Goal: Task Accomplishment & Management: Manage account settings

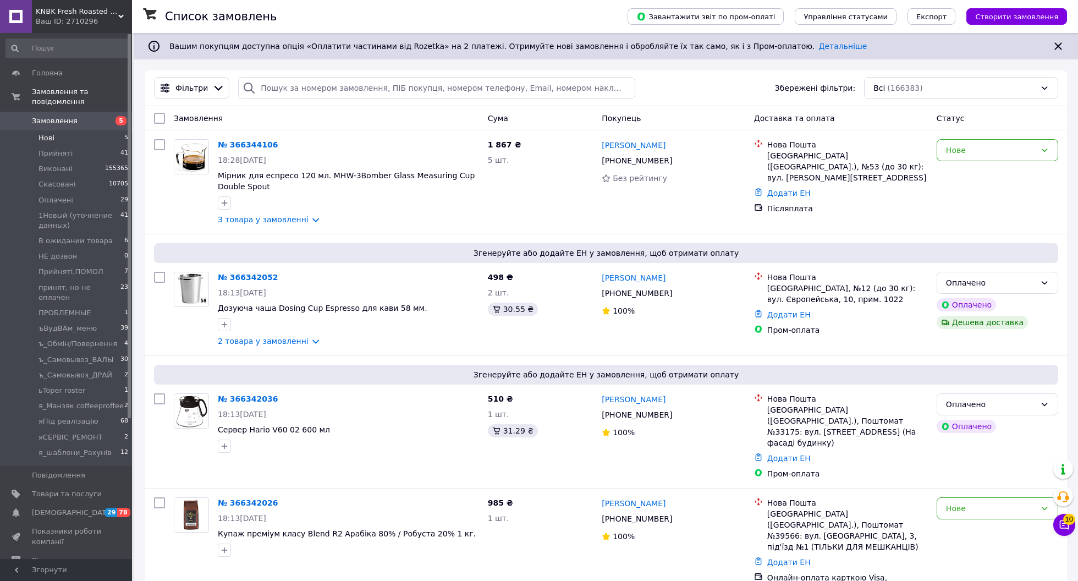
click at [113, 139] on li "Нові 5" at bounding box center [67, 137] width 135 height 15
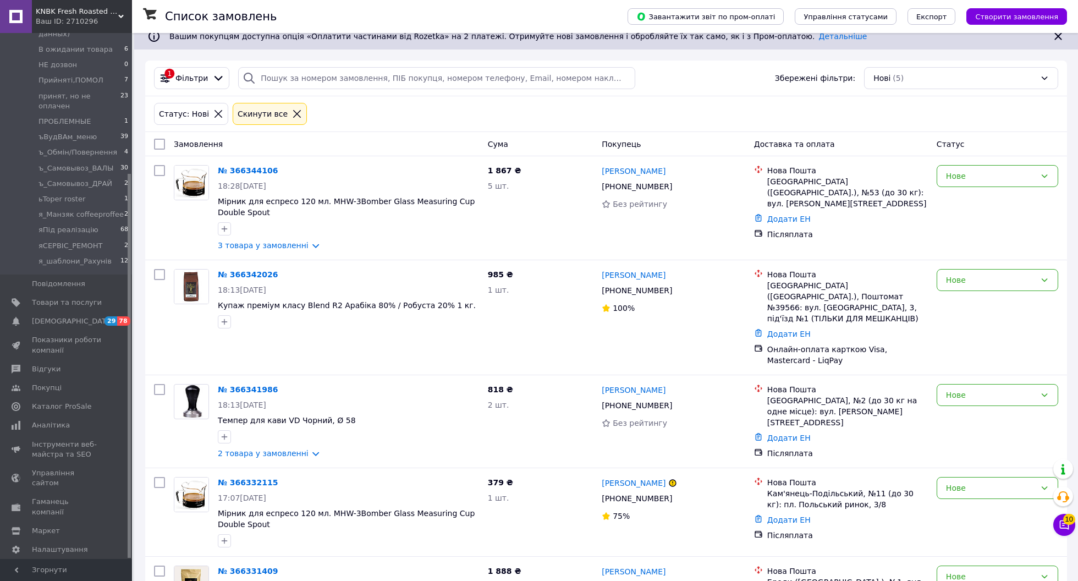
scroll to position [7, 0]
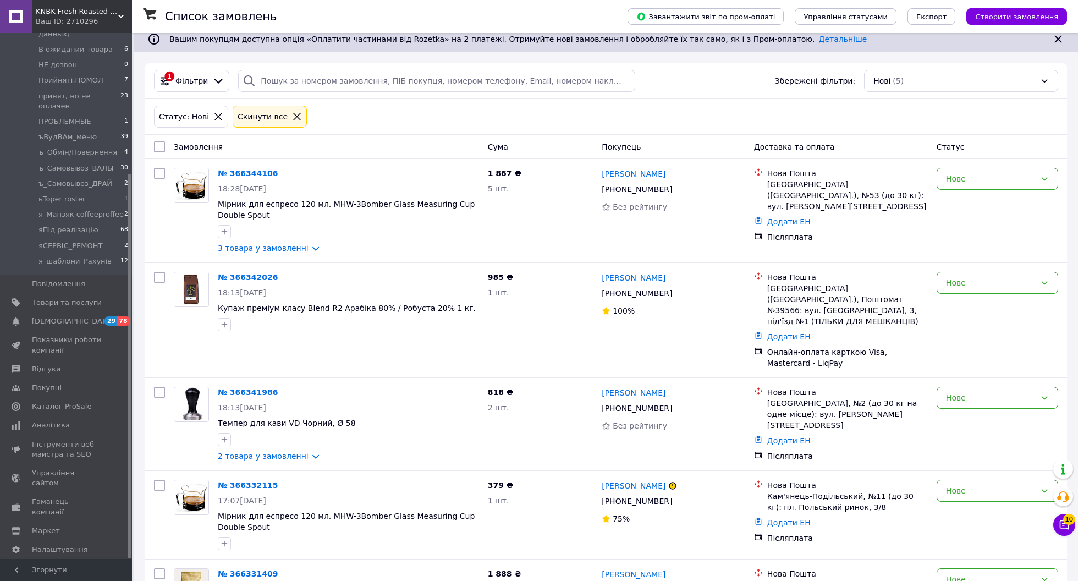
click at [158, 144] on input "checkbox" at bounding box center [159, 146] width 11 height 11
checkbox input "true"
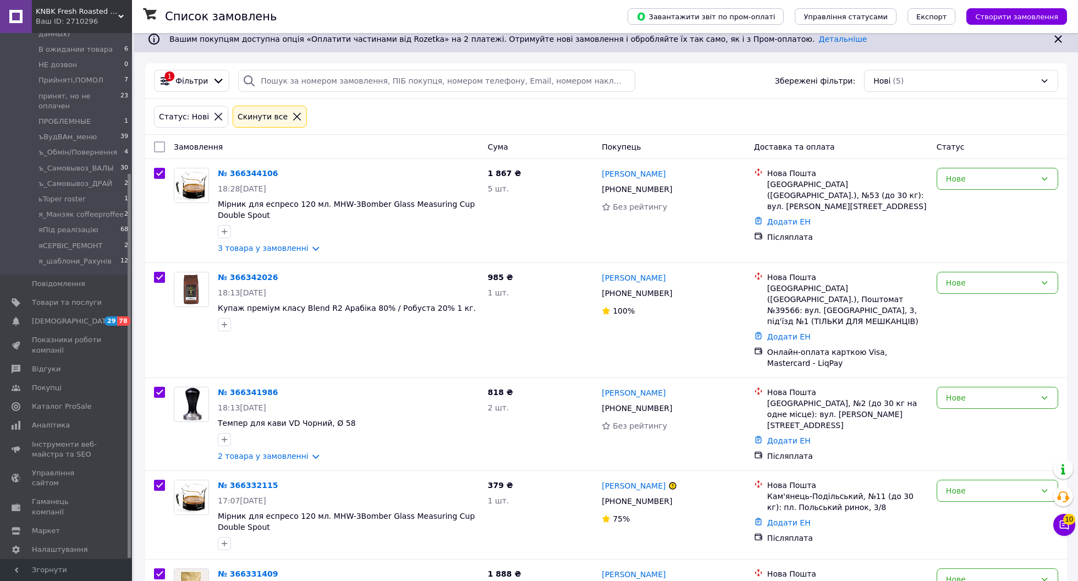
checkbox input "true"
click at [210, 153] on div "Дії для 5 замовлень" at bounding box center [205, 147] width 116 height 19
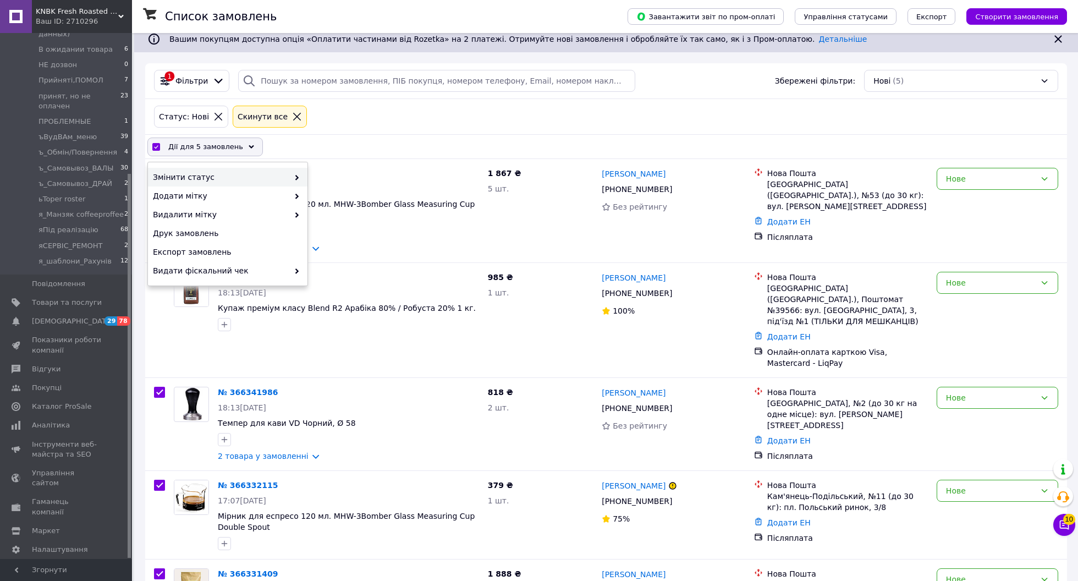
click at [252, 178] on span "Змінити статус" at bounding box center [221, 177] width 136 height 11
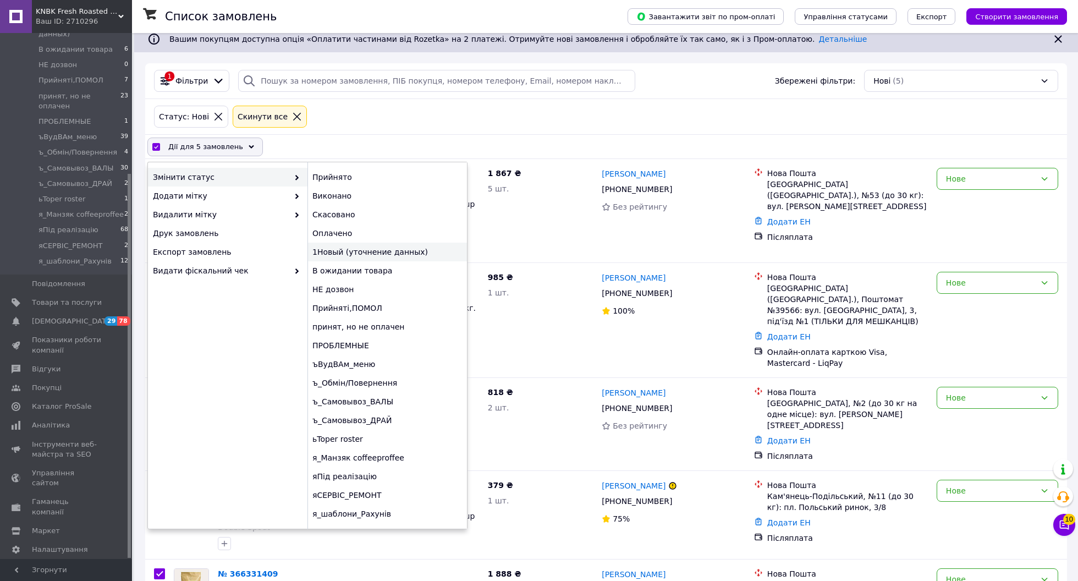
click at [362, 259] on div "1Новый (уточнение данных)" at bounding box center [388, 252] width 160 height 19
checkbox input "false"
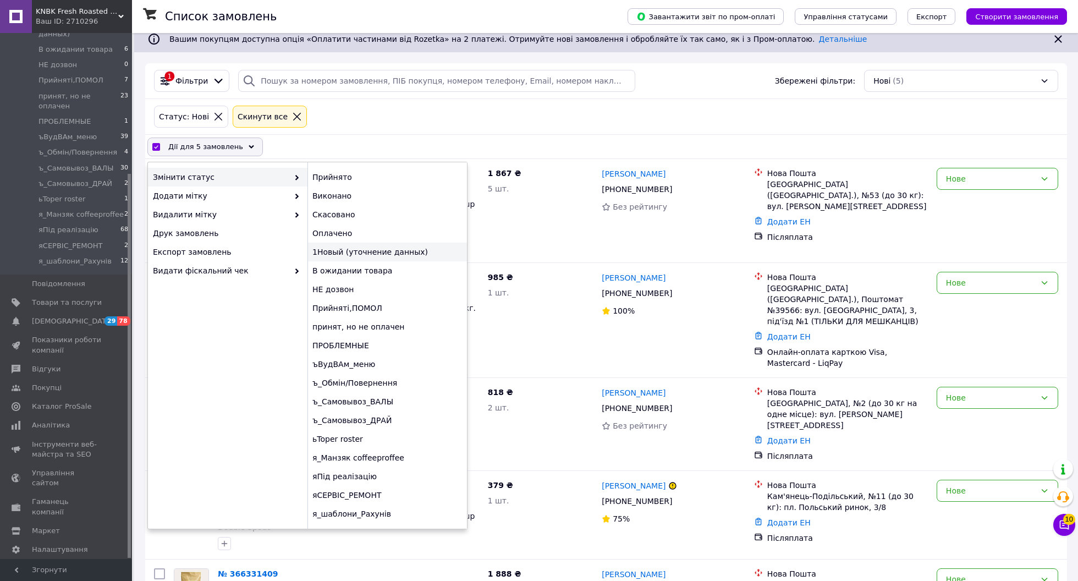
checkbox input "false"
